Goal: Navigation & Orientation: Understand site structure

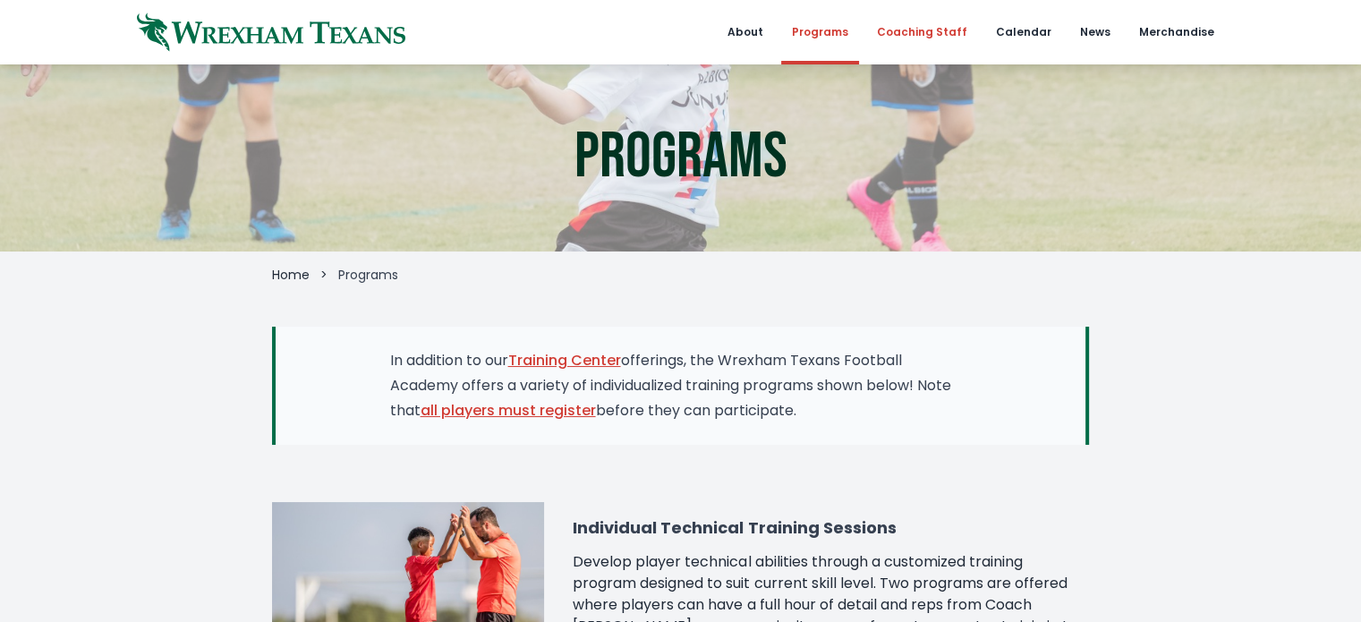
click at [978, 30] on link "Coaching Staff" at bounding box center [922, 32] width 112 height 64
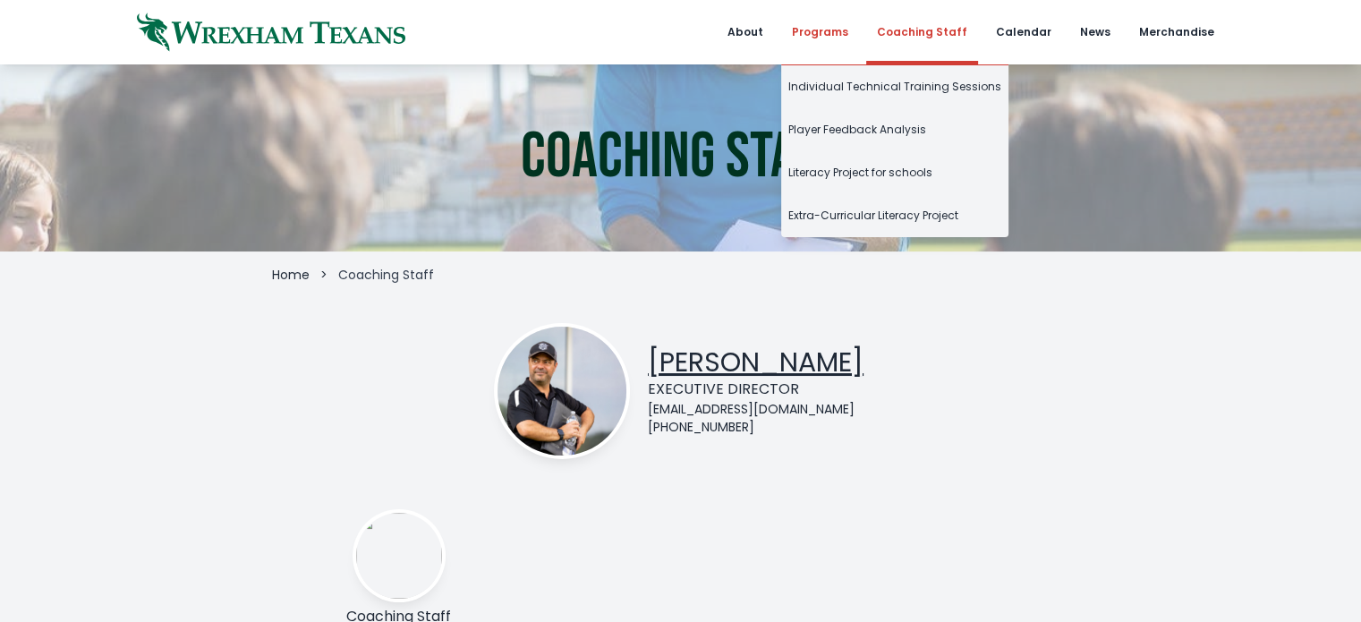
click at [859, 37] on link "Programs" at bounding box center [820, 32] width 78 height 64
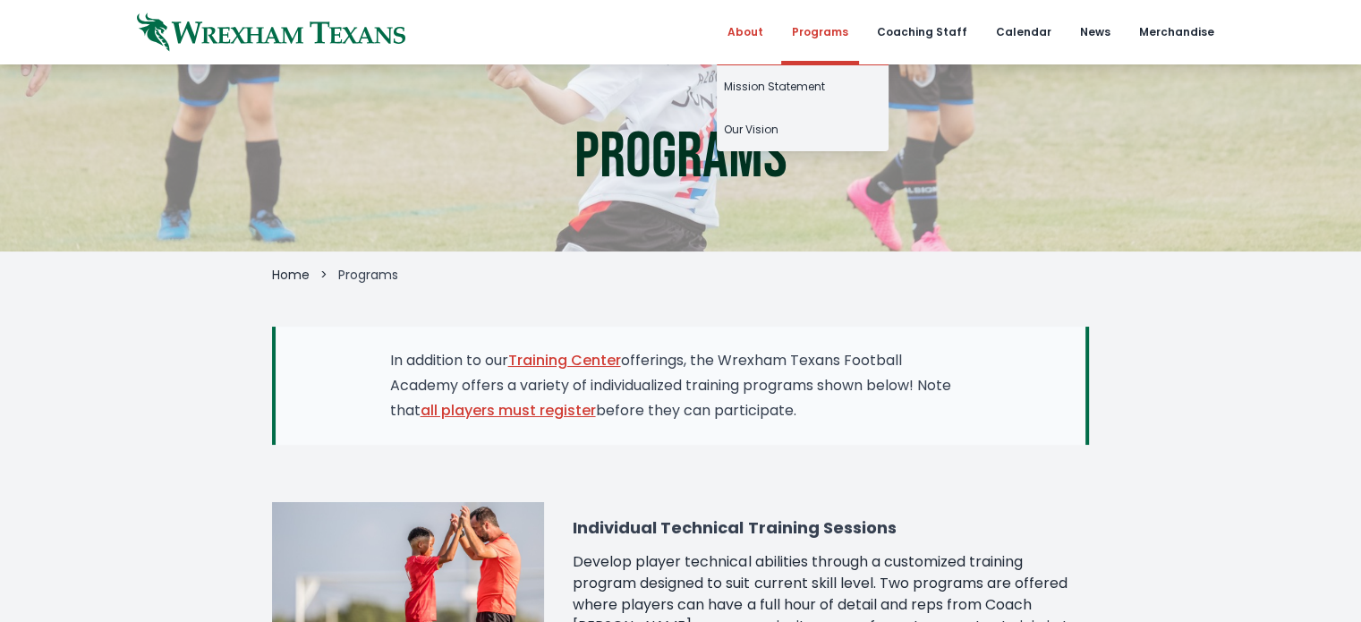
click at [774, 32] on link "About" at bounding box center [745, 32] width 57 height 64
